Goal: Task Accomplishment & Management: Use online tool/utility

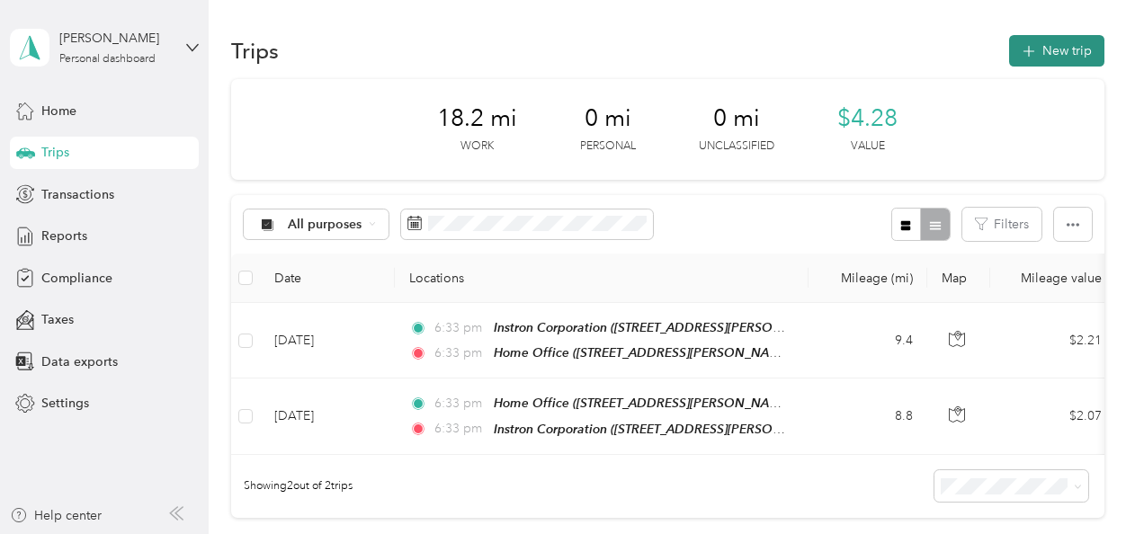
click at [1045, 47] on button "New trip" at bounding box center [1056, 50] width 95 height 31
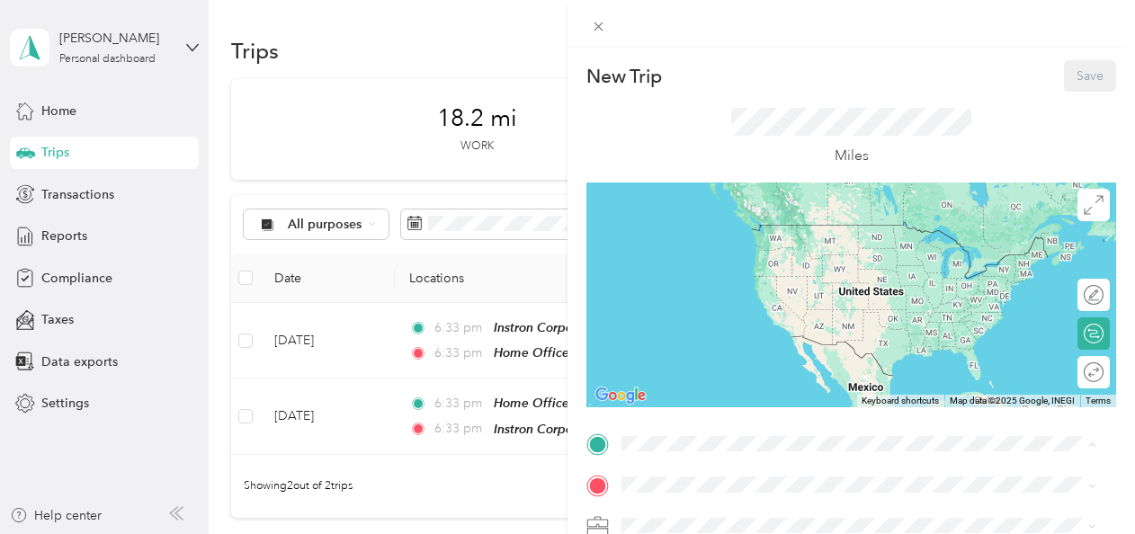
click at [676, 238] on div "Home Office [STREET_ADDRESS][PERSON_NAME][US_STATE]" at bounding box center [796, 242] width 280 height 38
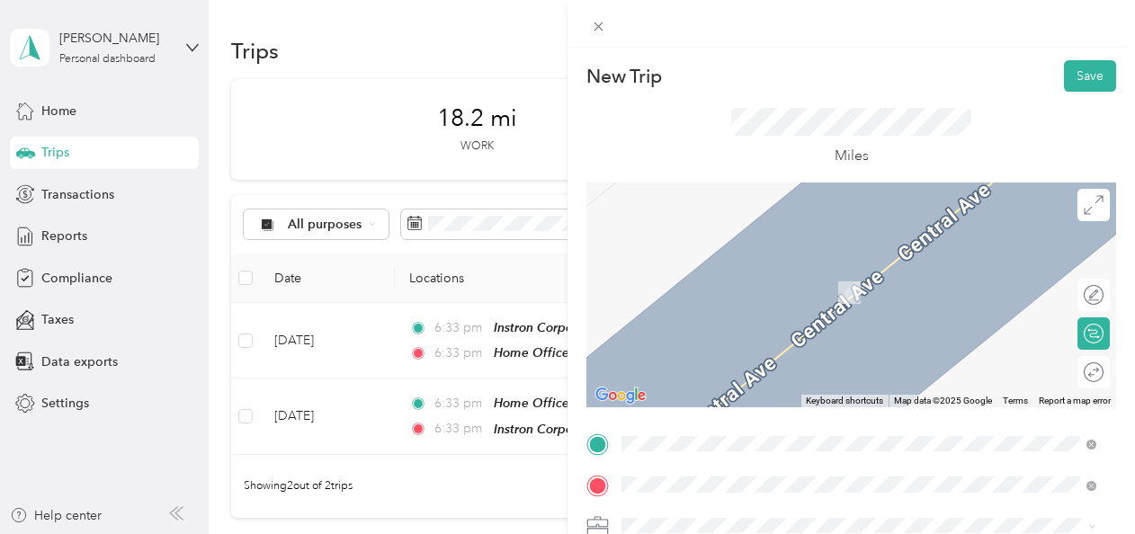
click at [686, 285] on span "[STREET_ADDRESS][US_STATE]" at bounding box center [746, 292] width 180 height 15
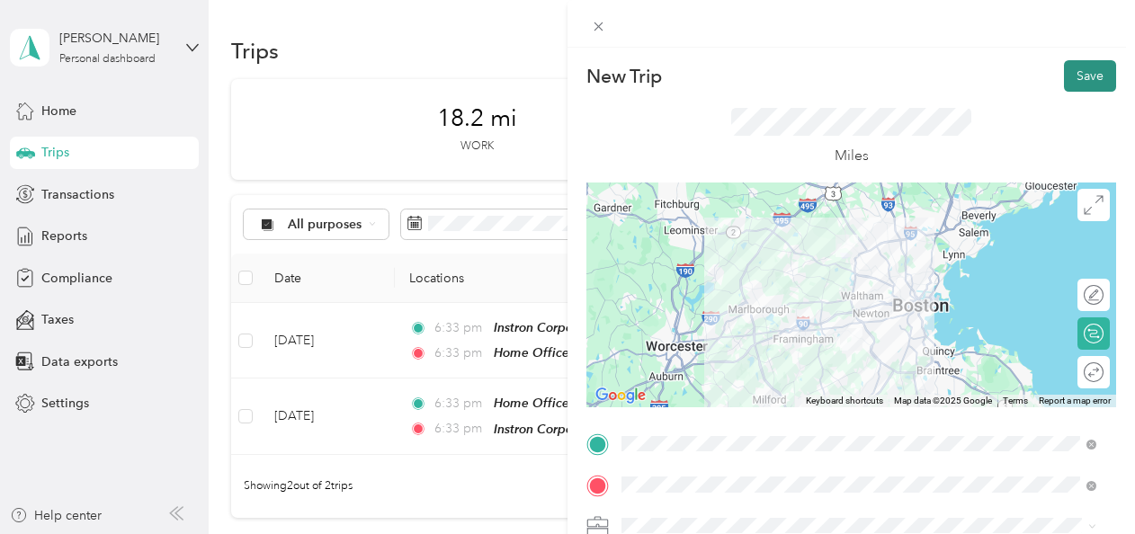
click at [1081, 76] on button "Save" at bounding box center [1090, 75] width 52 height 31
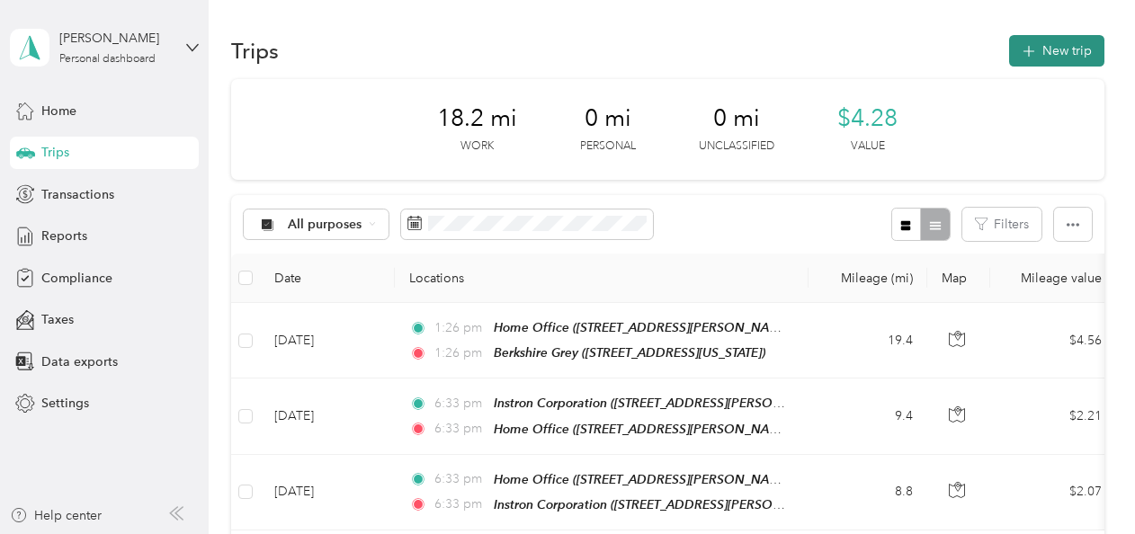
click at [1045, 51] on button "New trip" at bounding box center [1056, 50] width 95 height 31
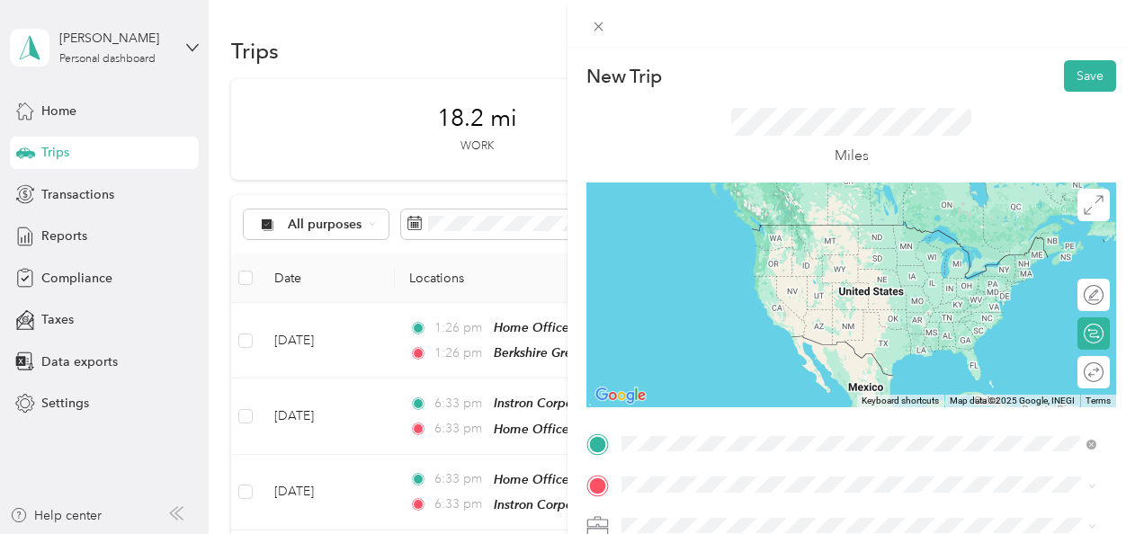
click at [693, 238] on div "Berkshire Grey [STREET_ADDRESS][US_STATE]" at bounding box center [746, 242] width 180 height 38
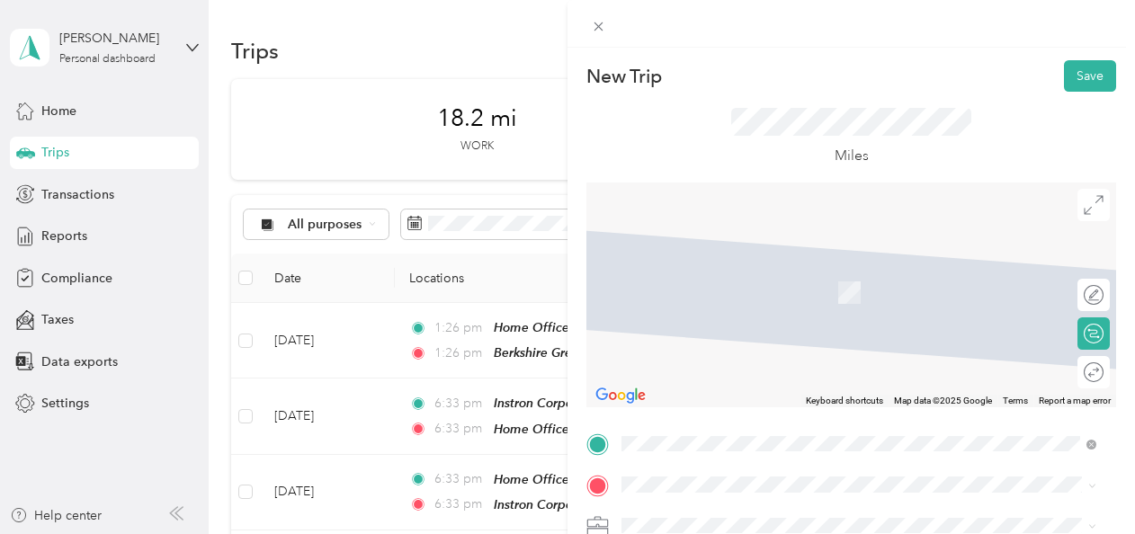
click at [749, 282] on div "Home Office [STREET_ADDRESS][PERSON_NAME][US_STATE]" at bounding box center [796, 284] width 280 height 38
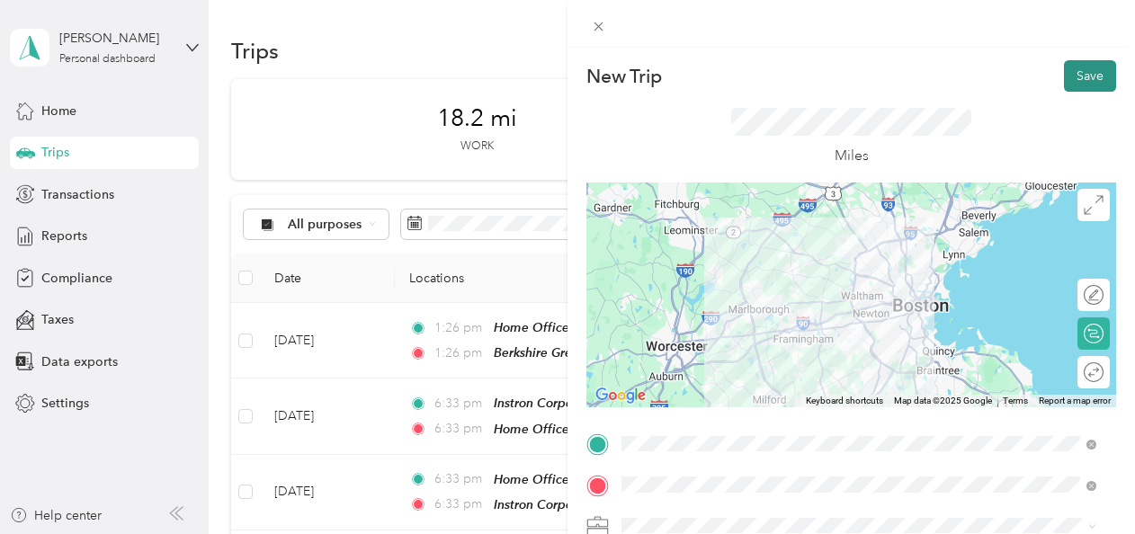
click at [1074, 75] on button "Save" at bounding box center [1090, 75] width 52 height 31
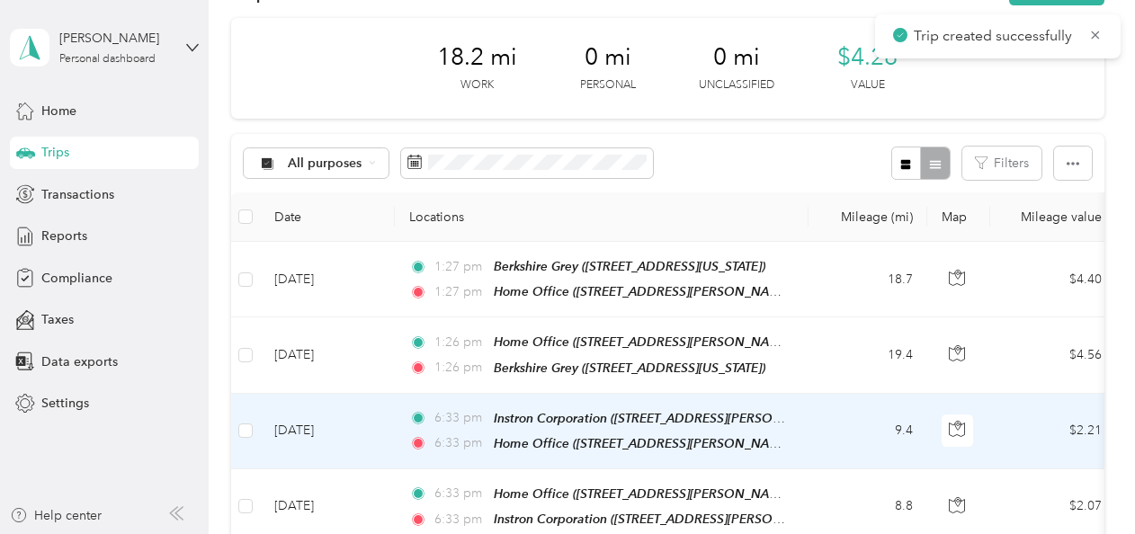
scroll to position [90, 0]
